Goal: Find contact information: Find contact information

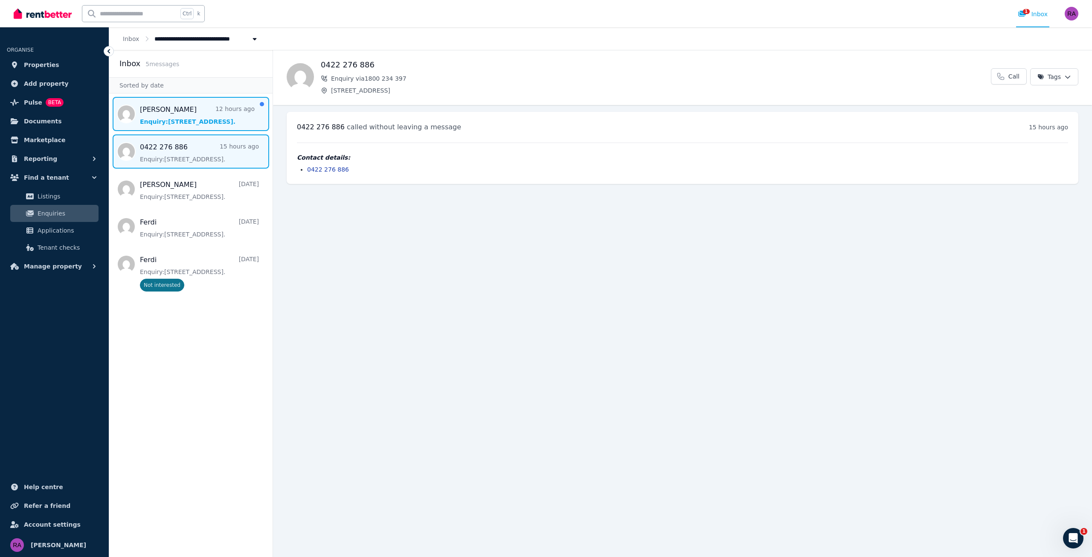
click at [205, 116] on span "Message list" at bounding box center [190, 114] width 163 height 34
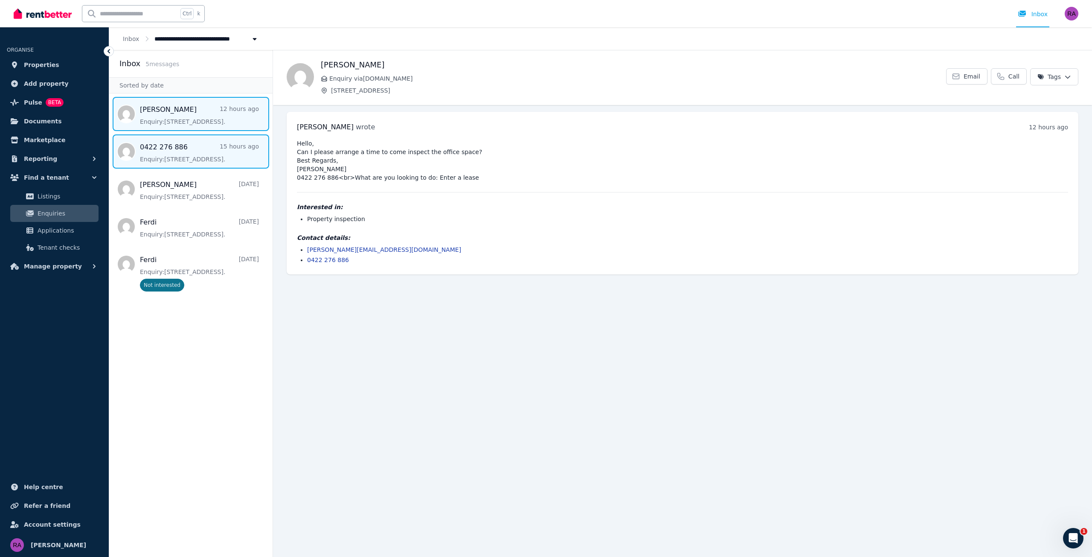
click at [183, 148] on span "Message list" at bounding box center [190, 151] width 163 height 34
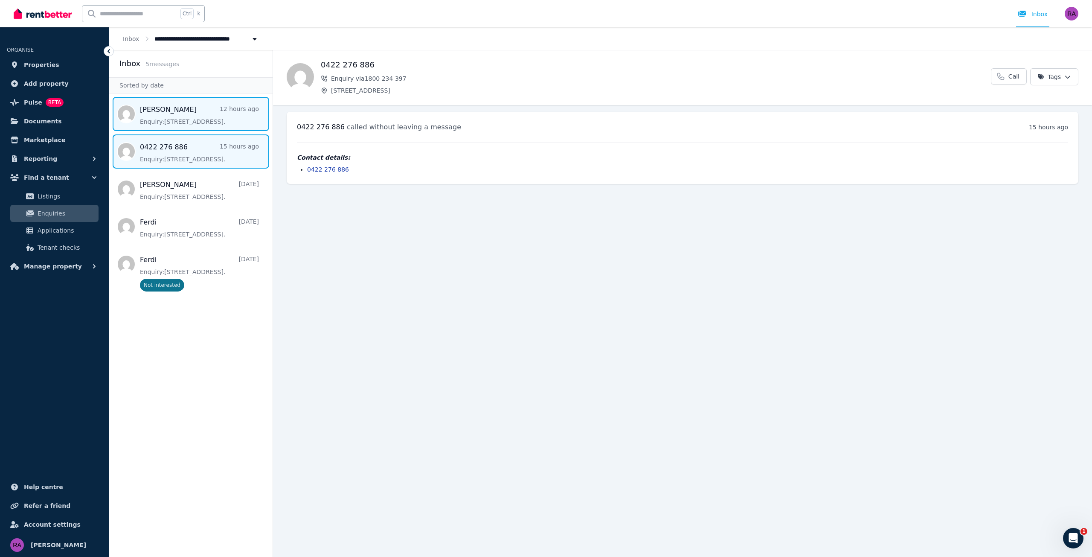
click at [182, 122] on span "Message list" at bounding box center [190, 114] width 163 height 34
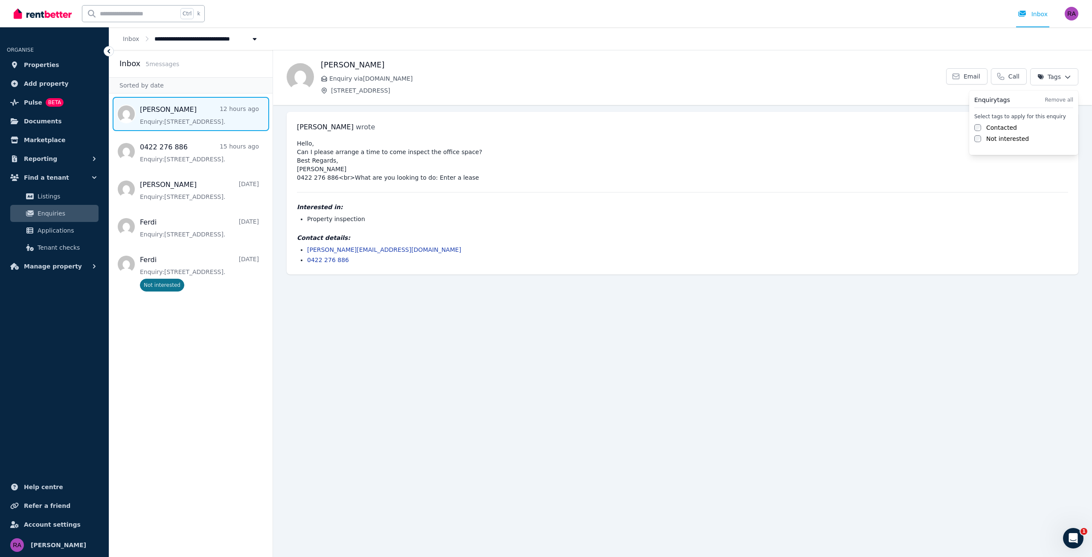
click at [1063, 78] on html "**********" at bounding box center [546, 278] width 1092 height 557
click at [945, 140] on html "**********" at bounding box center [546, 278] width 1092 height 557
click at [960, 78] on icon at bounding box center [956, 76] width 9 height 9
drag, startPoint x: 418, startPoint y: 250, endPoint x: 337, endPoint y: 250, distance: 81.0
click at [337, 250] on li "[PERSON_NAME][EMAIL_ADDRESS][DOMAIN_NAME]" at bounding box center [687, 249] width 761 height 9
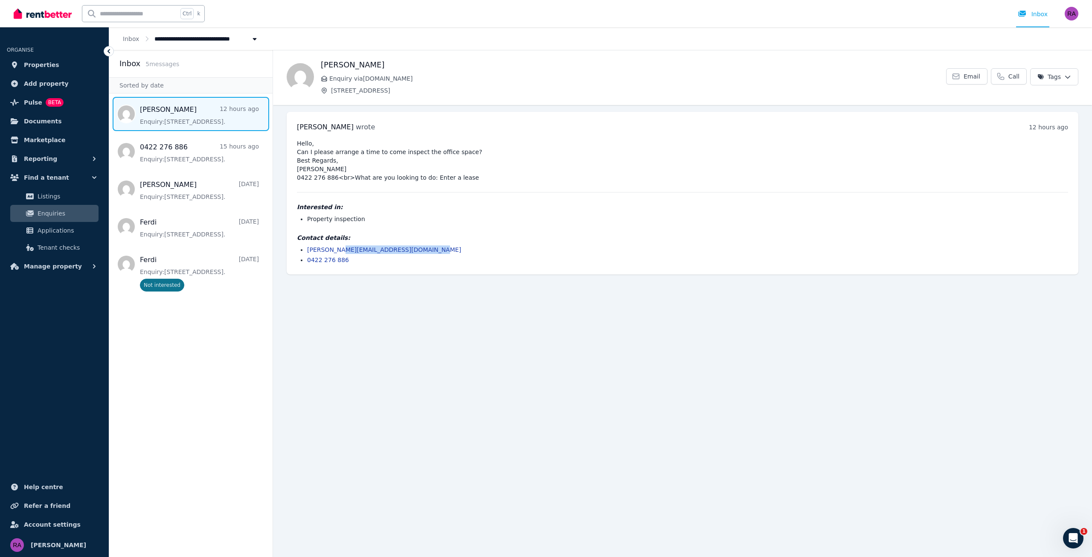
copy link "[DOMAIN_NAME]"
click at [535, 320] on main "Back [PERSON_NAME] Enquiry via [DOMAIN_NAME] [STREET_ADDRESS] Farm Email Call T…" at bounding box center [682, 303] width 819 height 507
click at [530, 343] on main "Back [PERSON_NAME] Enquiry via [DOMAIN_NAME] [STREET_ADDRESS] Farm Email Call T…" at bounding box center [682, 303] width 819 height 507
